Goal: Transaction & Acquisition: Obtain resource

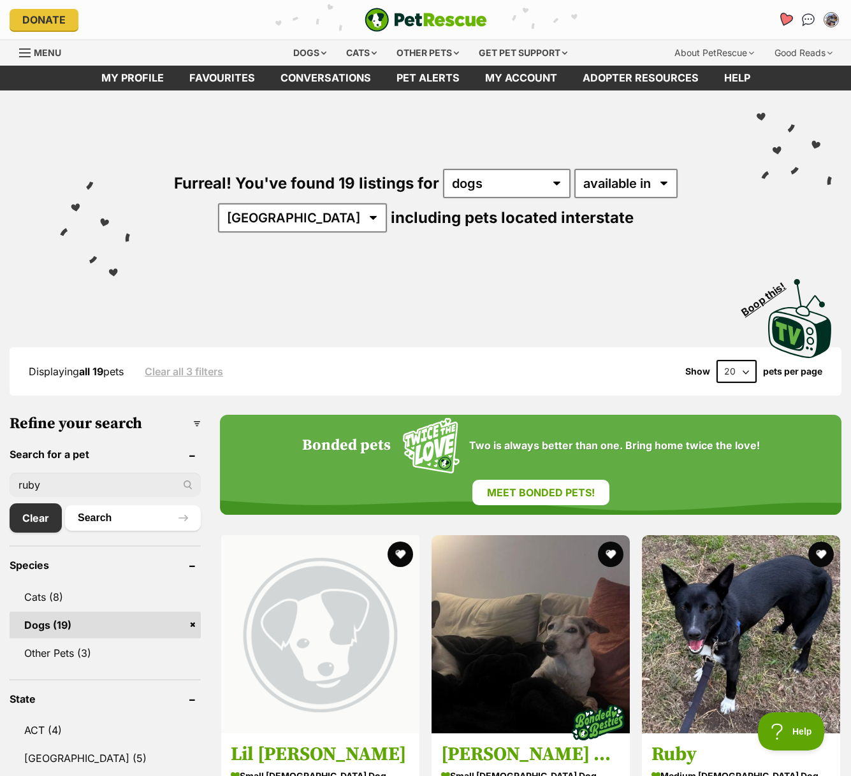
click at [786, 20] on icon "Favourites" at bounding box center [784, 19] width 15 height 15
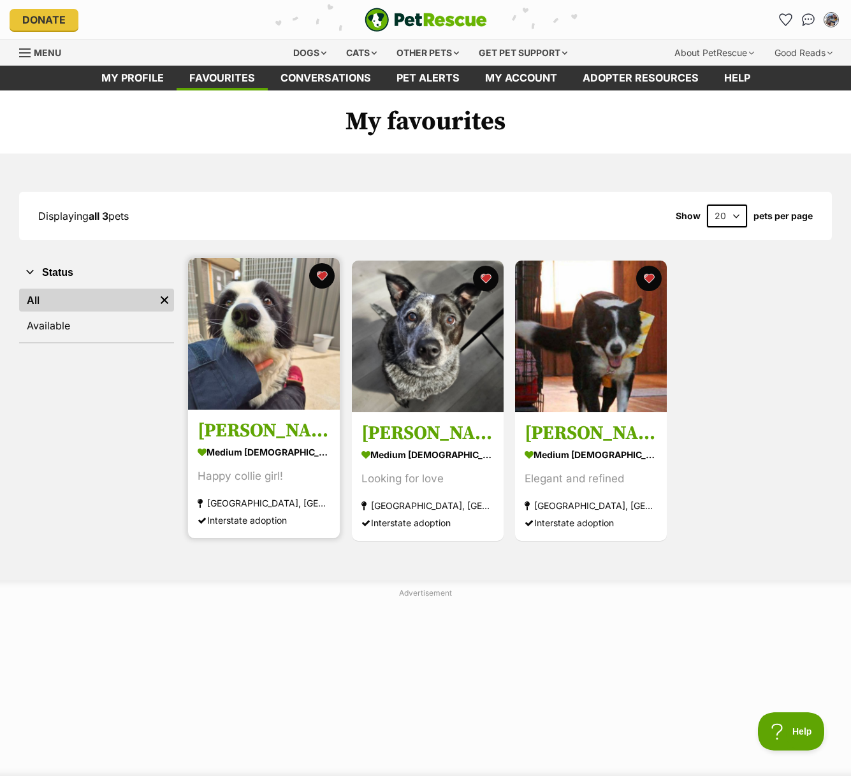
click at [294, 374] on img at bounding box center [264, 334] width 152 height 152
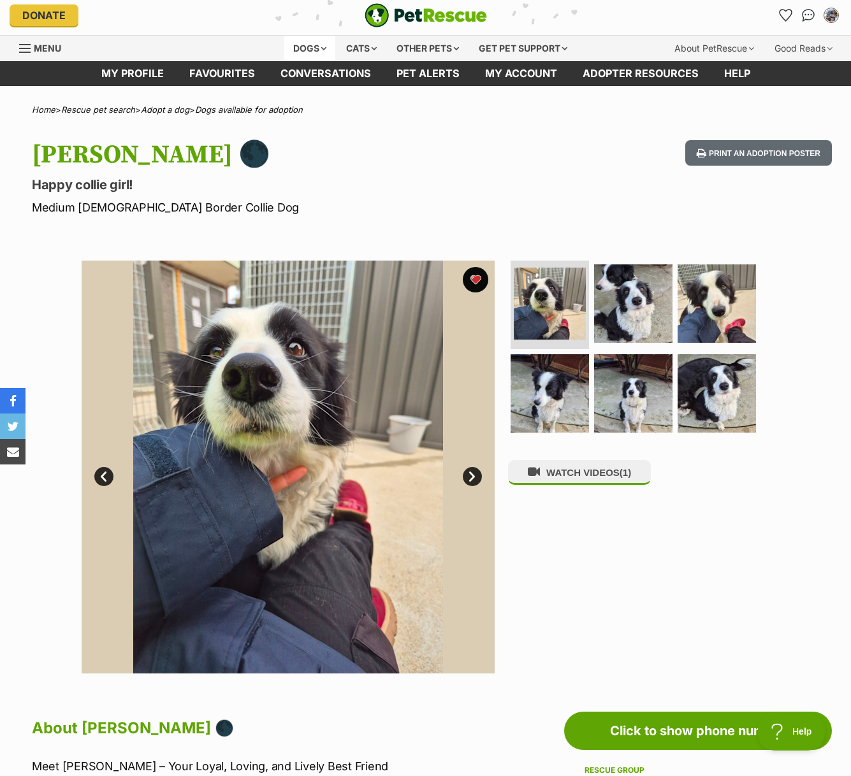
scroll to position [4, 0]
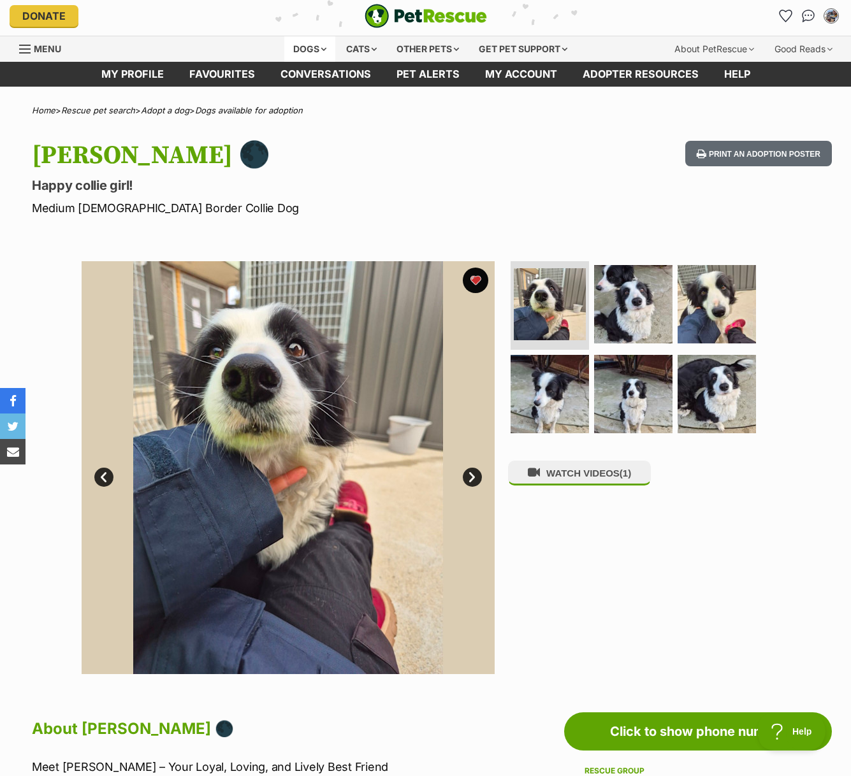
click at [311, 51] on div "Dogs" at bounding box center [309, 48] width 51 height 25
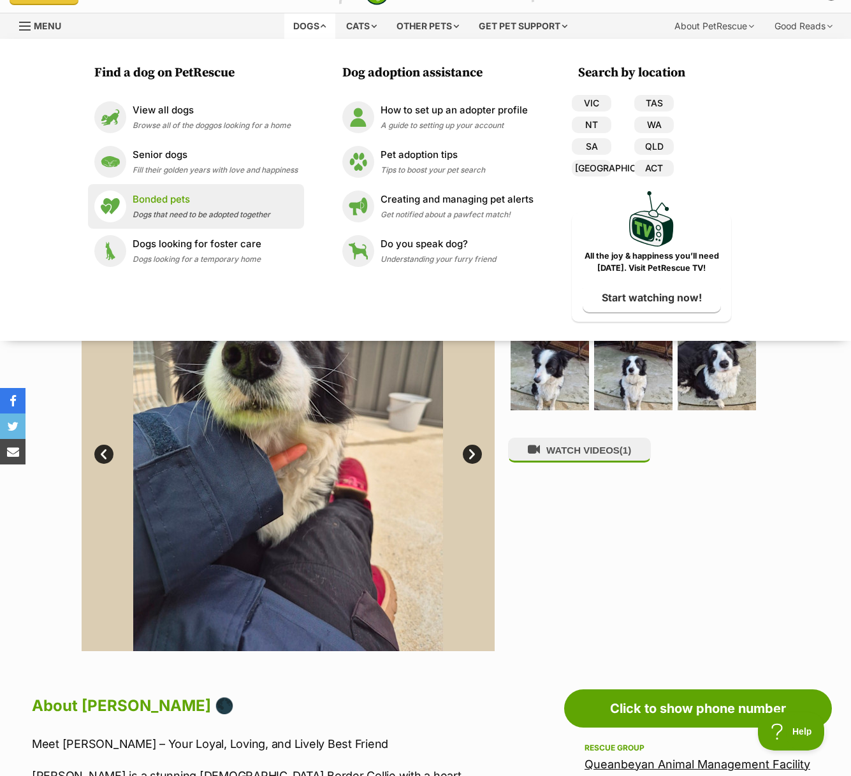
click at [204, 187] on li "Bonded pets Dogs that need to be adopted together" at bounding box center [196, 206] width 216 height 45
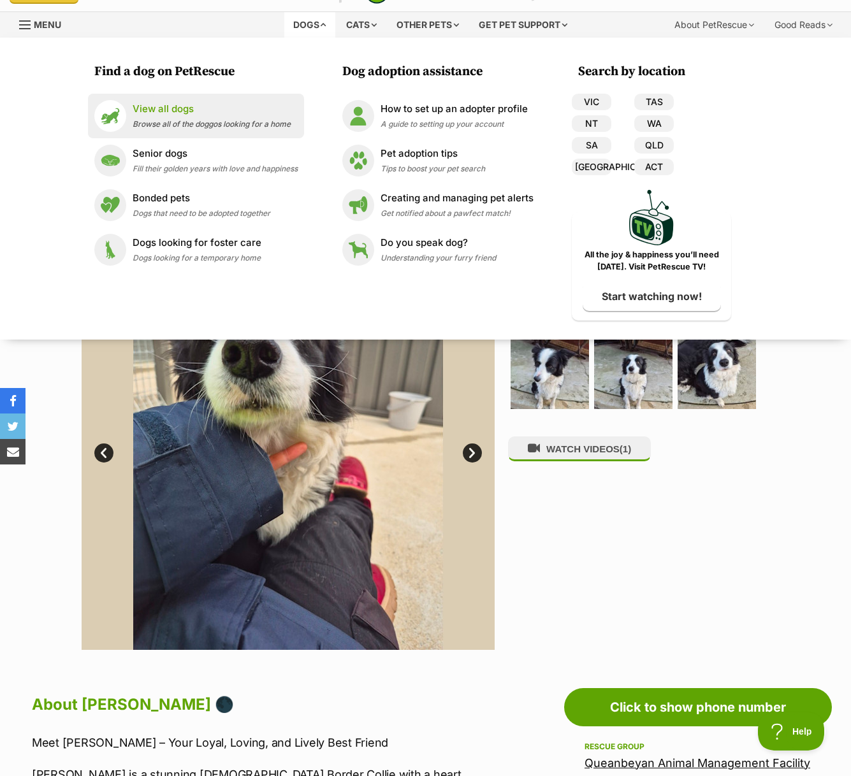
click at [206, 127] on span "Browse all of the doggos looking for a home" at bounding box center [212, 124] width 158 height 10
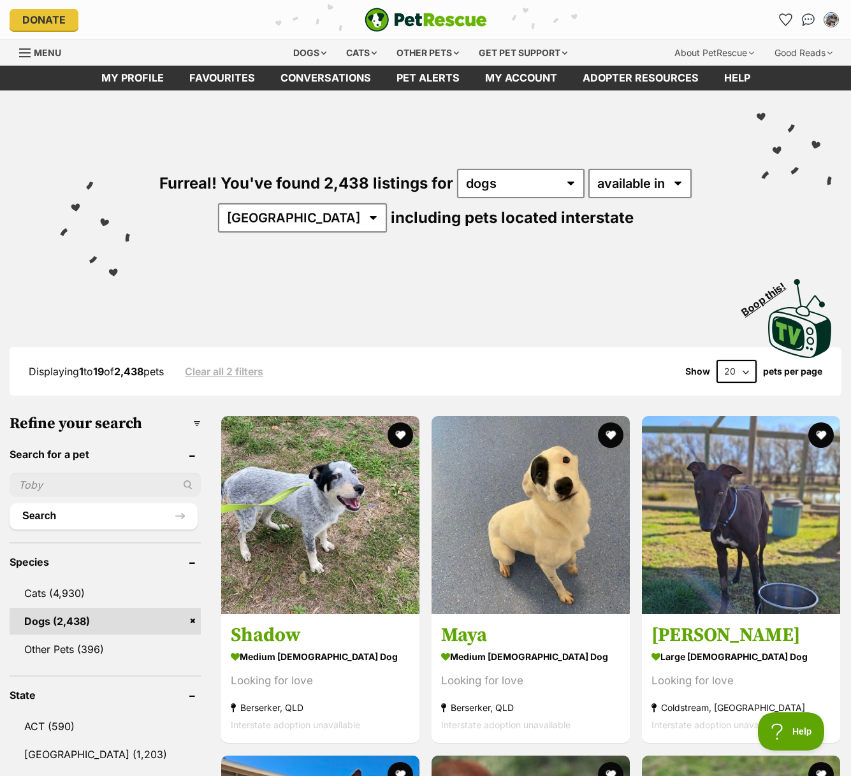
click at [80, 489] on input "text" at bounding box center [105, 485] width 191 height 24
type input "ruby"
click at [10, 503] on button "Search" at bounding box center [104, 515] width 188 height 25
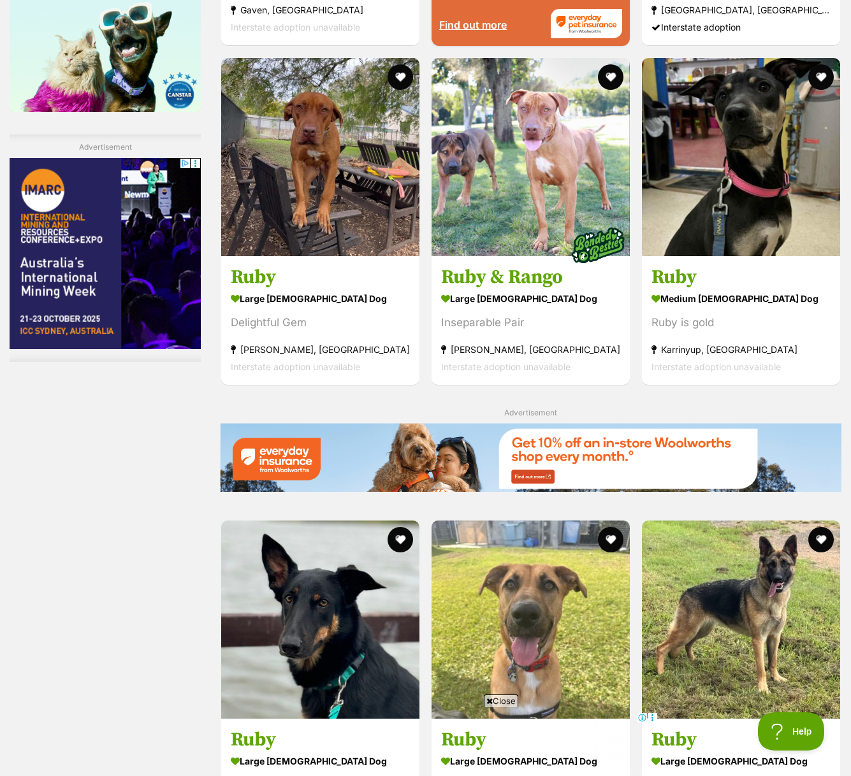
scroll to position [2057, 0]
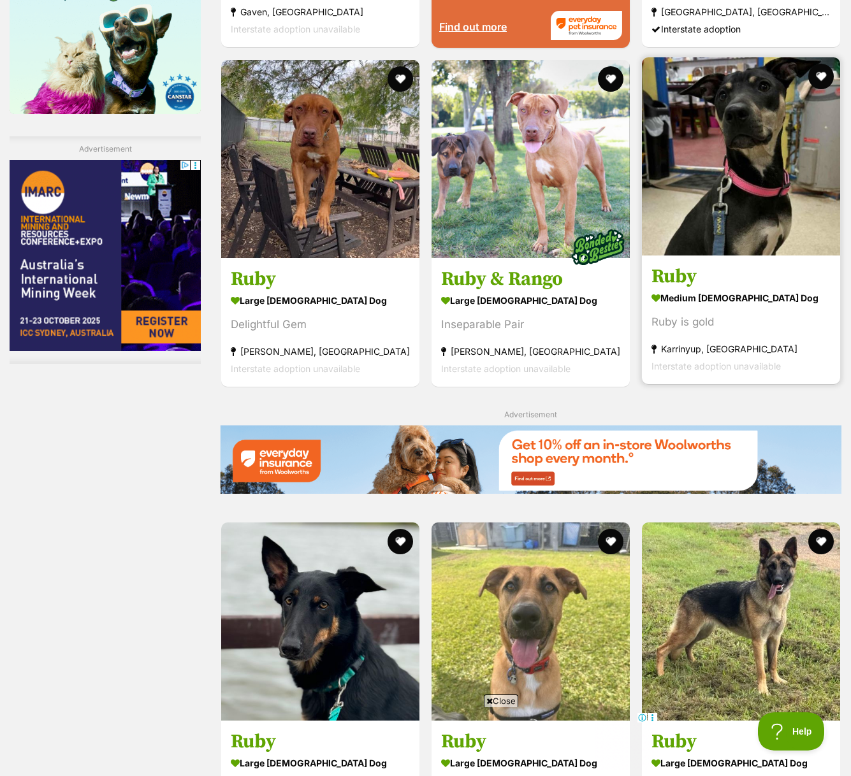
click at [697, 296] on strong "medium [DEMOGRAPHIC_DATA] Dog" at bounding box center [740, 298] width 179 height 18
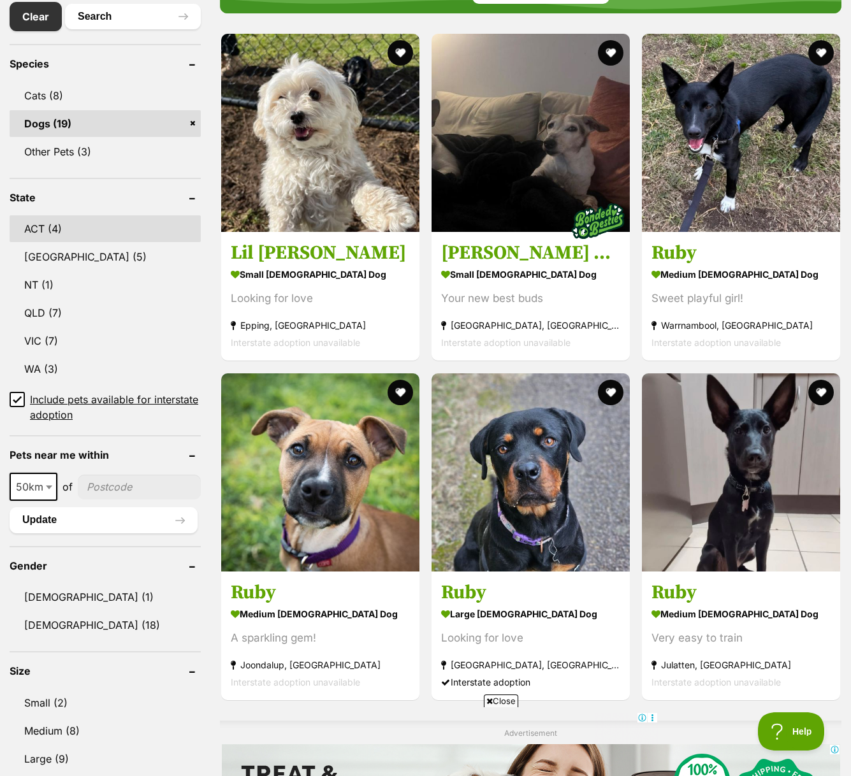
click at [103, 238] on link "ACT (4)" at bounding box center [105, 228] width 191 height 27
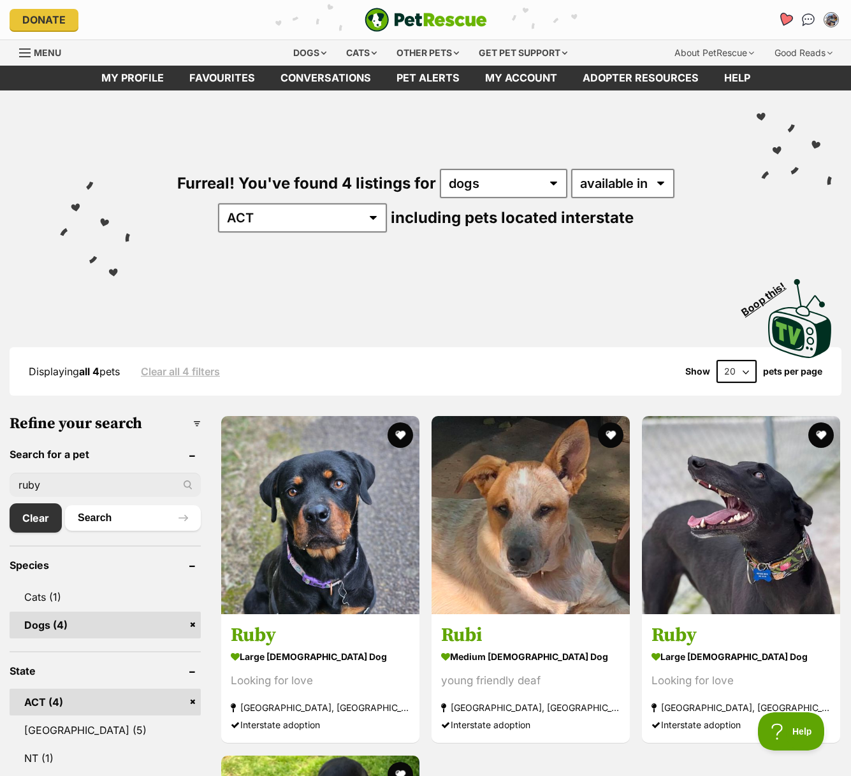
drag, startPoint x: 787, startPoint y: 23, endPoint x: 744, endPoint y: 19, distance: 42.9
click at [787, 23] on icon "Favourites" at bounding box center [785, 19] width 12 height 11
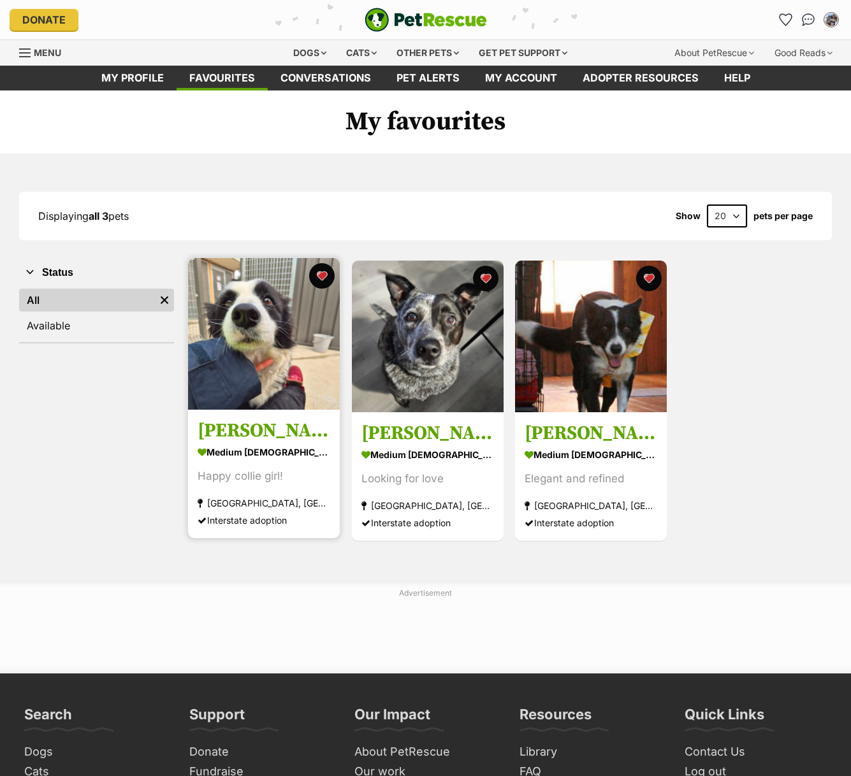
click at [294, 328] on img at bounding box center [264, 334] width 152 height 152
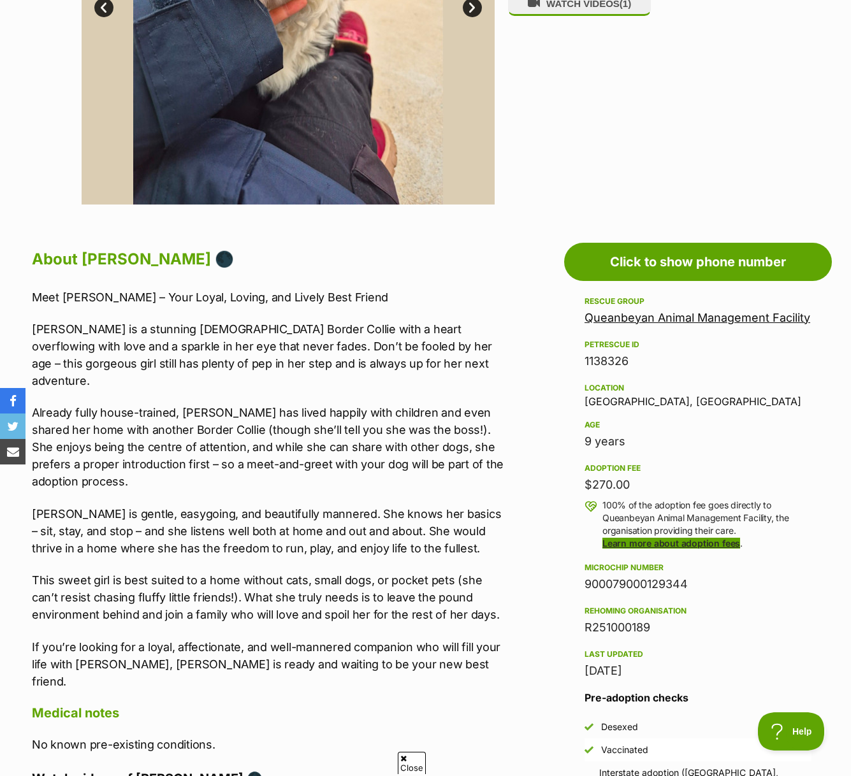
scroll to position [687, 0]
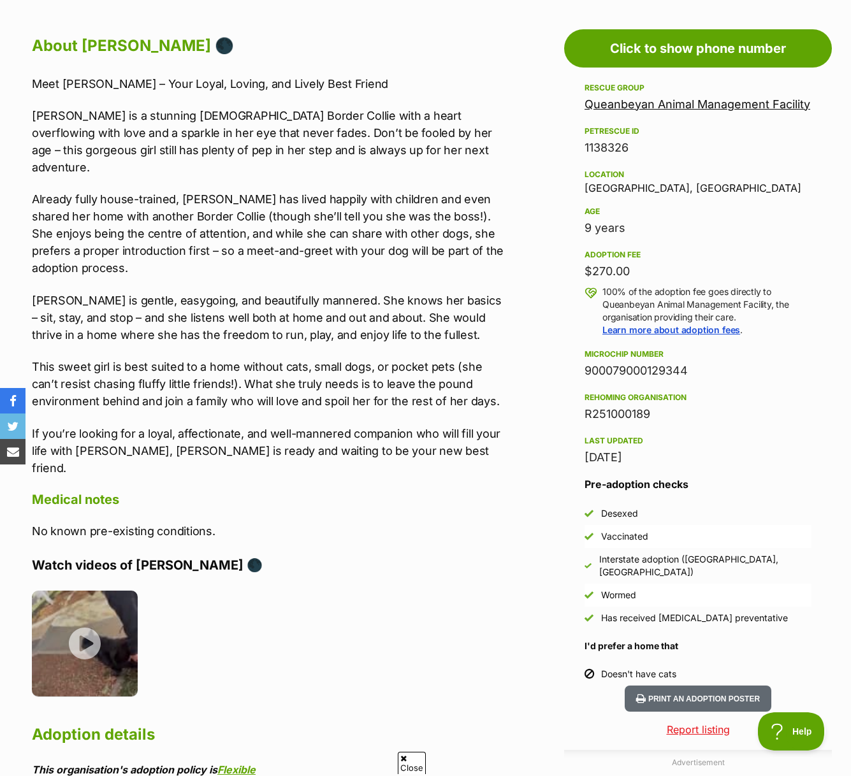
click at [691, 106] on link "Queanbeyan Animal Management Facility" at bounding box center [697, 103] width 226 height 13
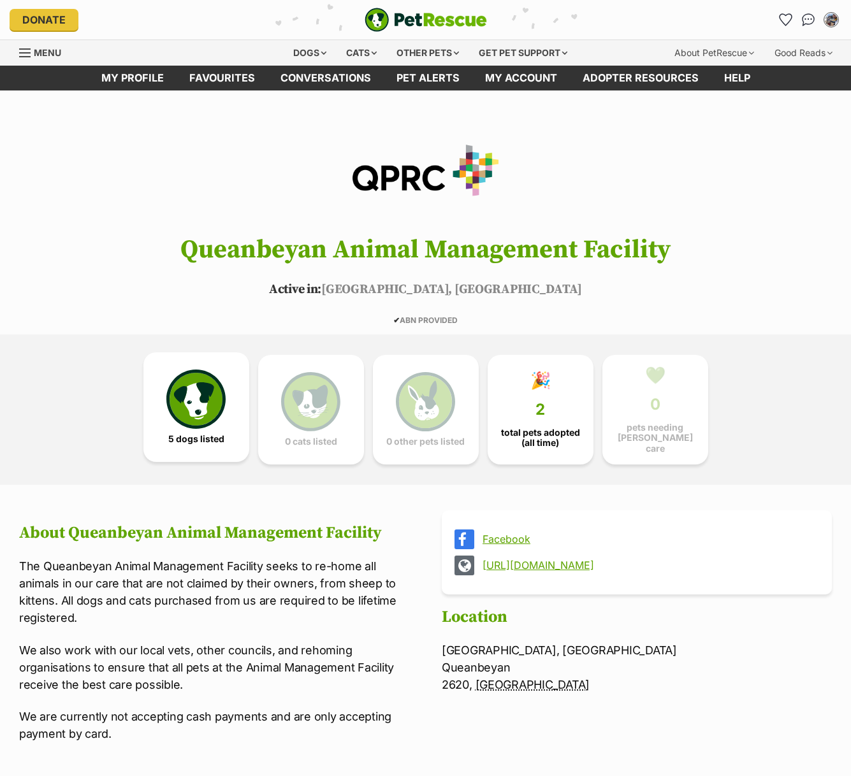
click at [185, 394] on img at bounding box center [195, 399] width 59 height 59
